Goal: Communication & Community: Answer question/provide support

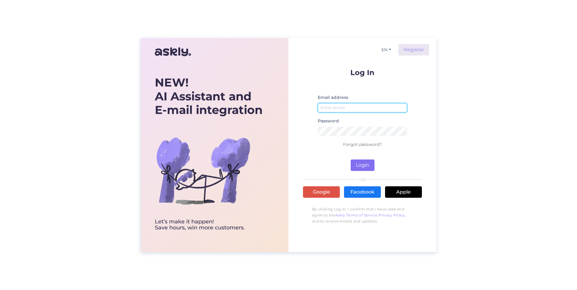
type input "[PERSON_NAME][EMAIL_ADDRESS][DOMAIN_NAME]"
click at [361, 162] on button "Login" at bounding box center [363, 165] width 24 height 11
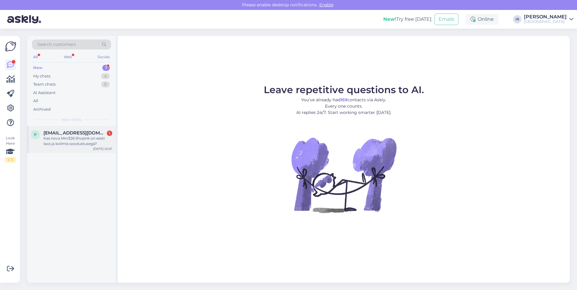
click at [73, 133] on span "[EMAIL_ADDRESS][DOMAIN_NAME]" at bounding box center [74, 132] width 63 height 5
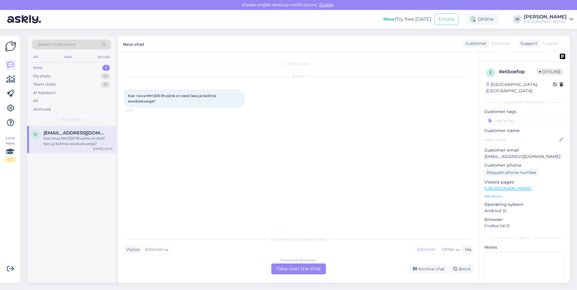
click at [297, 273] on div "Estonian to Estonian Take over the chat" at bounding box center [298, 269] width 55 height 11
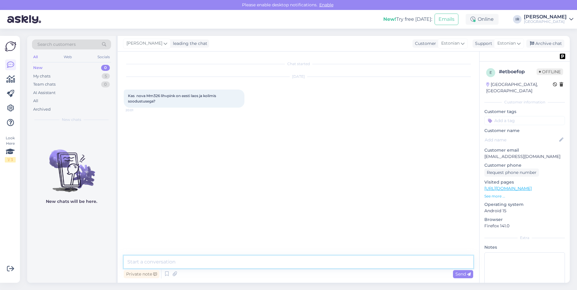
click at [191, 262] on textarea at bounding box center [298, 262] width 349 height 13
type textarea "Tere, tabel näitab, et 1tk on alles veel."
paste textarea "[URL][DOMAIN_NAME]"
type textarea "[URL][DOMAIN_NAME]"
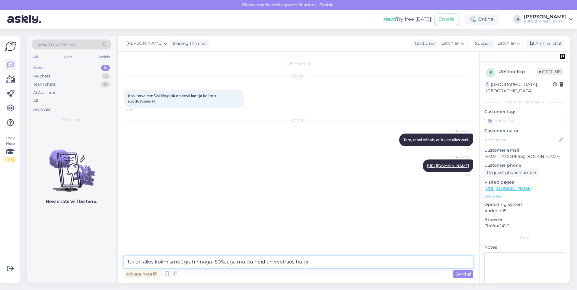
click at [286, 262] on textarea "1tk on alles kolimismüügis hinnaga -50%, aga muidu neid on veel laos hulgi" at bounding box center [298, 262] width 349 height 13
type textarea "1tk on alles kolimismüügis hinnaga -50%, aga muidu neid on veel Soome laos hulgi"
click at [460, 276] on span "Send" at bounding box center [462, 273] width 15 height 5
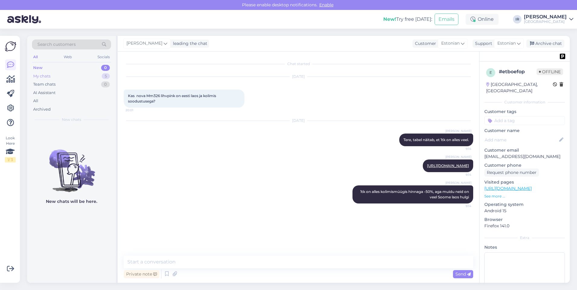
click at [48, 79] on div "My chats" at bounding box center [41, 76] width 17 height 6
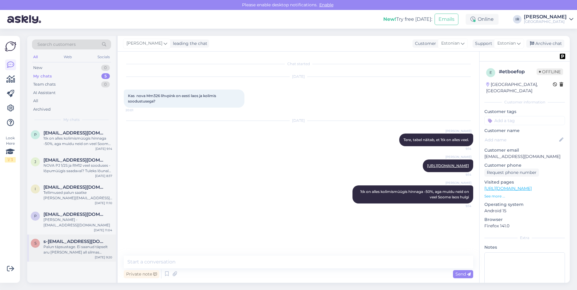
click at [68, 249] on div "Palun täpsustage. Ei saanud täpselt aru [PERSON_NAME] all silmas pidasite" at bounding box center [77, 249] width 69 height 11
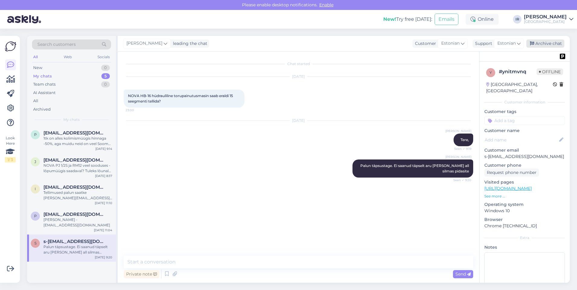
click at [546, 42] on div "Archive chat" at bounding box center [545, 44] width 38 height 8
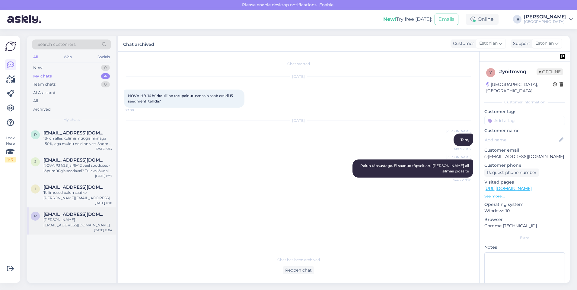
click at [78, 216] on span "[EMAIL_ADDRESS][DOMAIN_NAME]" at bounding box center [74, 214] width 63 height 5
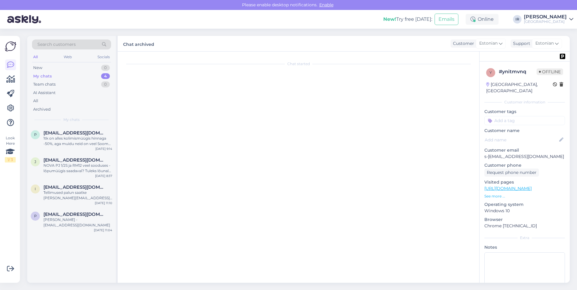
scroll to position [43, 0]
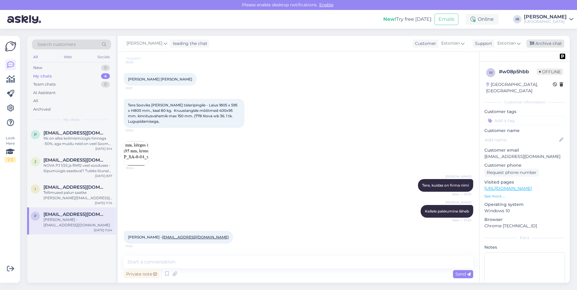
click at [543, 45] on div "Archive chat" at bounding box center [545, 44] width 38 height 8
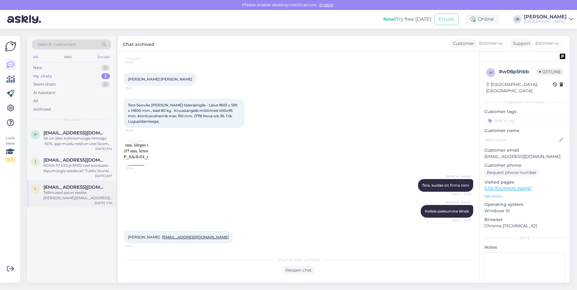
click at [66, 199] on div "Tellimused palun saatke [PERSON_NAME][EMAIL_ADDRESS][DOMAIN_NAME] Kindlasti lis…" at bounding box center [77, 195] width 69 height 11
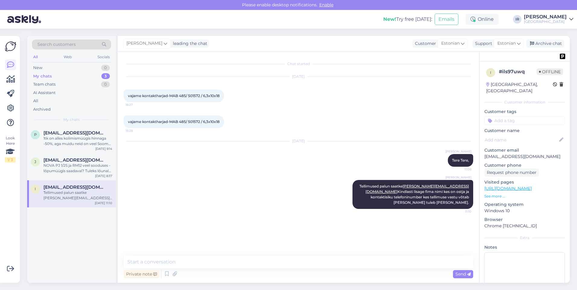
drag, startPoint x: 548, startPoint y: 44, endPoint x: 230, endPoint y: 99, distance: 321.7
click at [545, 45] on div "Archive chat" at bounding box center [545, 44] width 38 height 8
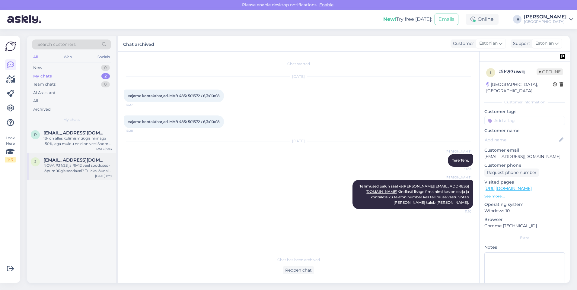
click at [62, 170] on div "NOVA PJ 1/2S ja RM12 veel sooduses - lõpumüügis saadaval? Tuleks lõunal järgi" at bounding box center [77, 168] width 69 height 11
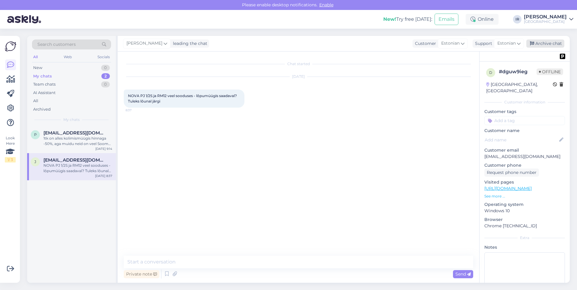
click at [545, 44] on div "Archive chat" at bounding box center [545, 44] width 38 height 8
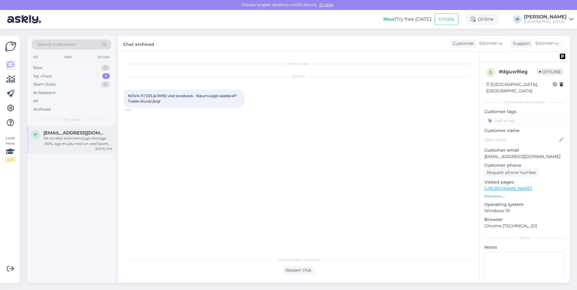
click at [49, 146] on div "1tk on alles kolimismüügis hinnaga -50%, aga muidu neid on veel Soome laos hulgi" at bounding box center [77, 141] width 69 height 11
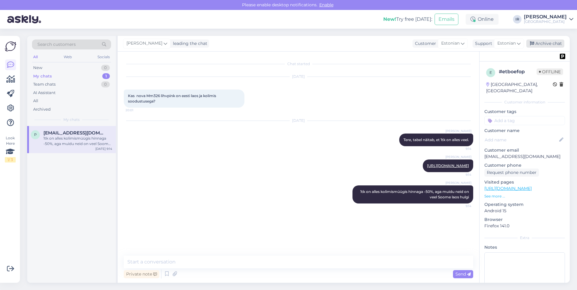
click at [550, 44] on div "Archive chat" at bounding box center [545, 44] width 38 height 8
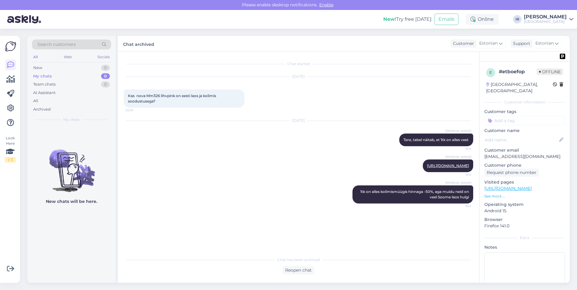
click at [563, 17] on div "[PERSON_NAME]" at bounding box center [545, 16] width 43 height 5
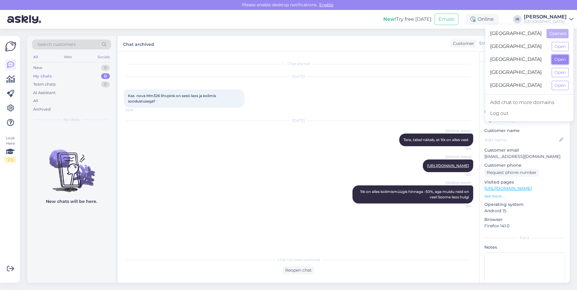
click at [559, 60] on button "Open" at bounding box center [559, 59] width 17 height 9
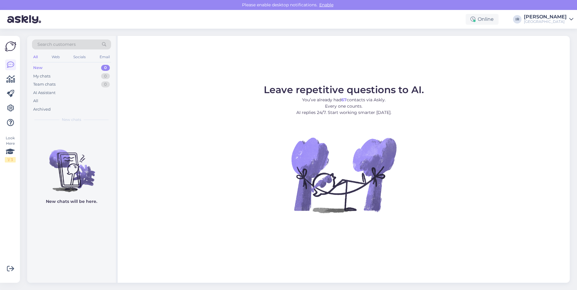
click at [554, 14] on div "[PERSON_NAME]" at bounding box center [545, 16] width 43 height 5
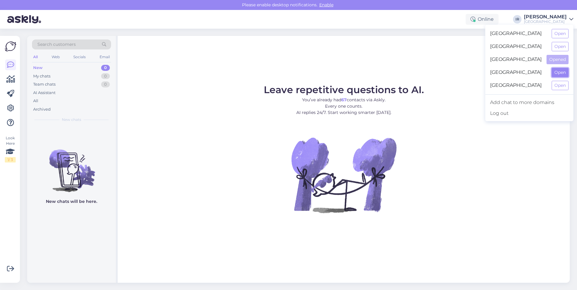
click at [556, 74] on button "Open" at bounding box center [559, 72] width 17 height 9
